Goal: Task Accomplishment & Management: Use online tool/utility

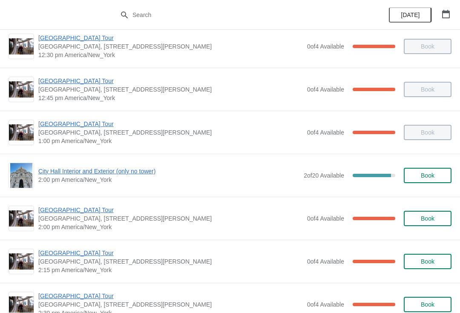
scroll to position [570, 0]
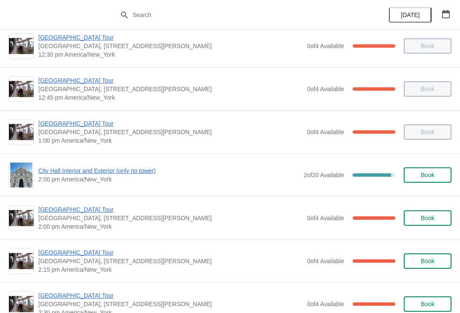
click at [49, 174] on span "City Hall Interior and Exterior (only no tower)" at bounding box center [168, 170] width 261 height 9
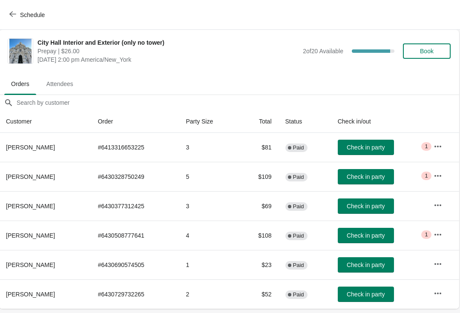
scroll to position [0, 0]
click at [12, 13] on icon "button" at bounding box center [12, 14] width 7 height 7
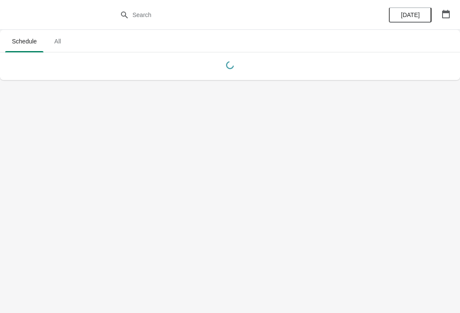
scroll to position [0, 0]
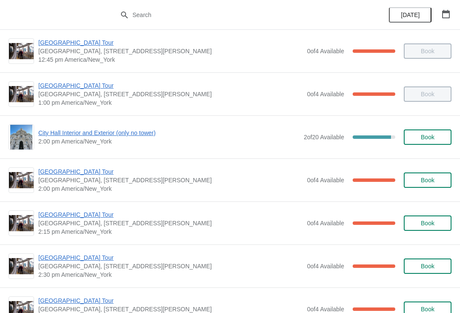
scroll to position [606, 0]
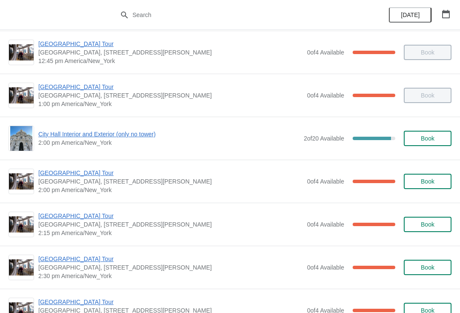
click at [153, 132] on span "City Hall Interior and Exterior (only no tower)" at bounding box center [168, 134] width 261 height 9
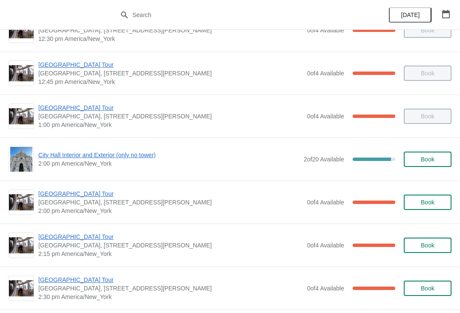
scroll to position [590, 0]
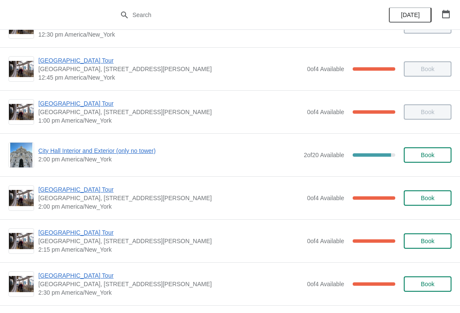
click at [80, 193] on span "[GEOGRAPHIC_DATA] Tour" at bounding box center [170, 189] width 264 height 9
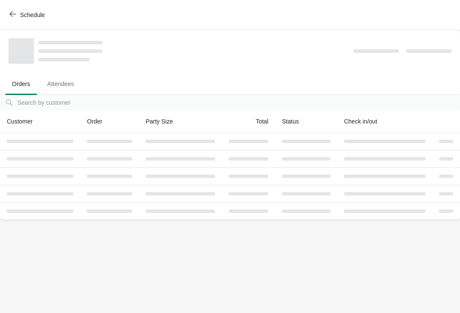
scroll to position [0, 0]
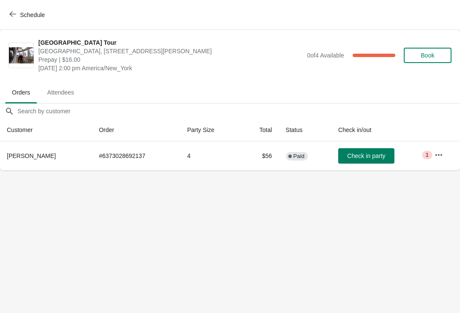
click at [367, 156] on span "Check in party" at bounding box center [366, 155] width 38 height 7
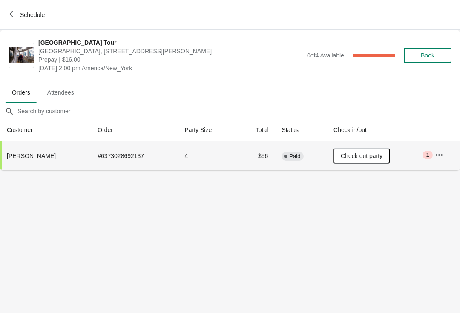
click at [15, 13] on icon "button" at bounding box center [12, 14] width 7 height 7
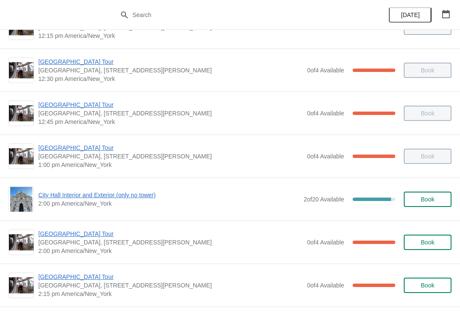
scroll to position [560, 0]
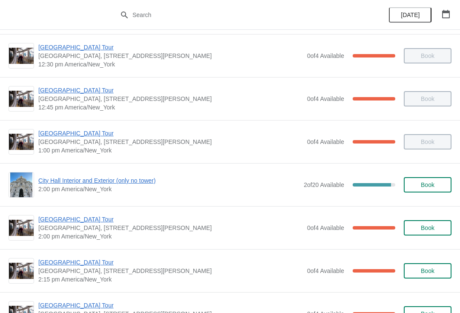
click at [149, 182] on span "City Hall Interior and Exterior (only no tower)" at bounding box center [168, 180] width 261 height 9
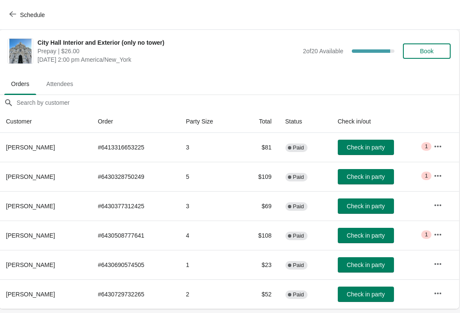
scroll to position [0, 0]
